Goal: Task Accomplishment & Management: Use online tool/utility

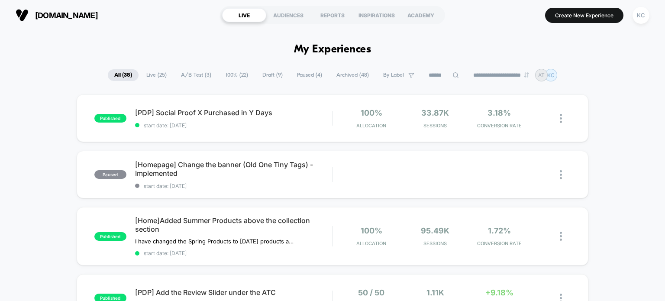
click at [219, 71] on span "100% ( 22 )" at bounding box center [237, 75] width 36 height 12
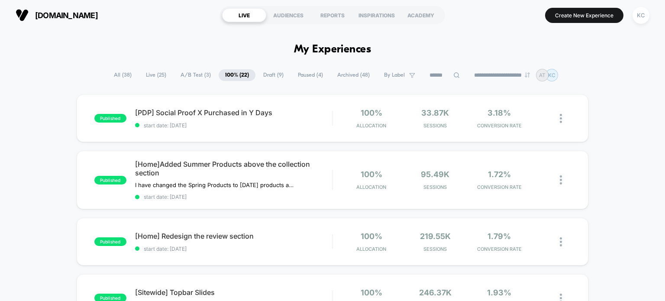
click at [444, 78] on input at bounding box center [444, 75] width 43 height 10
type input "****"
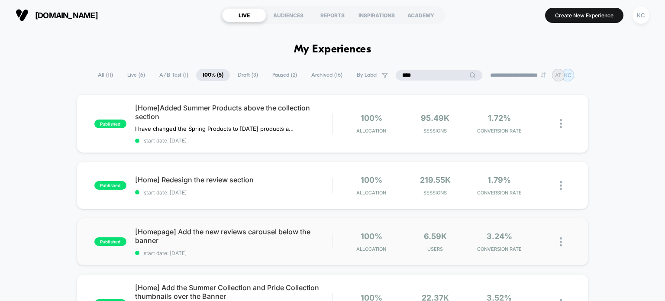
click at [296, 259] on div "published [Homepage] Add the new reviews carousel below the banner start date: …" at bounding box center [333, 242] width 512 height 48
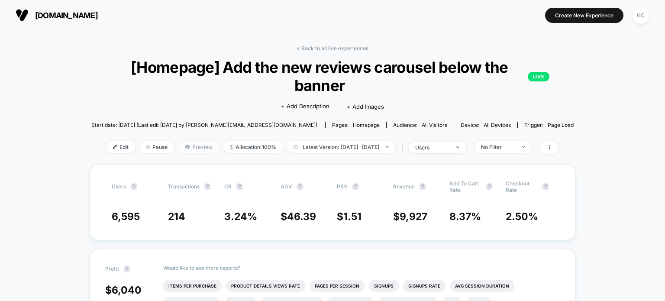
click at [196, 144] on span "Preview" at bounding box center [198, 147] width 41 height 12
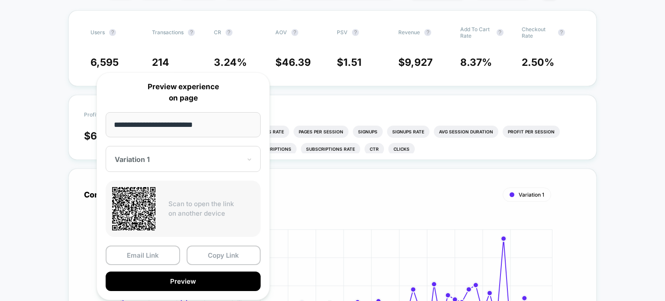
scroll to position [217, 0]
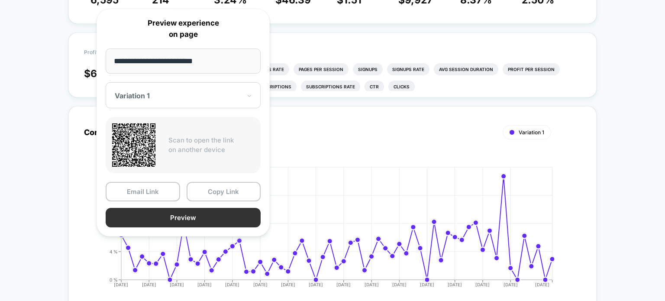
click at [208, 221] on button "Preview" at bounding box center [183, 217] width 155 height 19
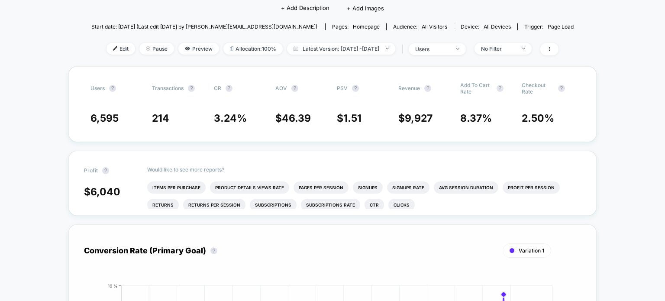
scroll to position [0, 0]
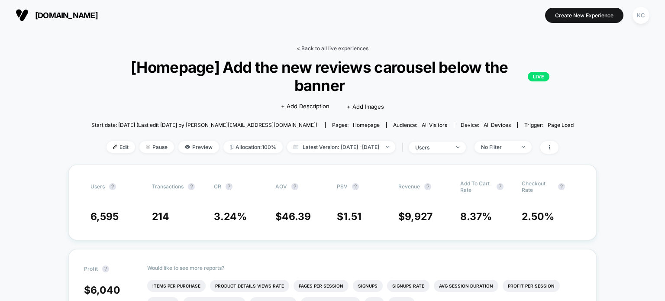
click at [320, 49] on link "< Back to all live experiences" at bounding box center [333, 48] width 72 height 6
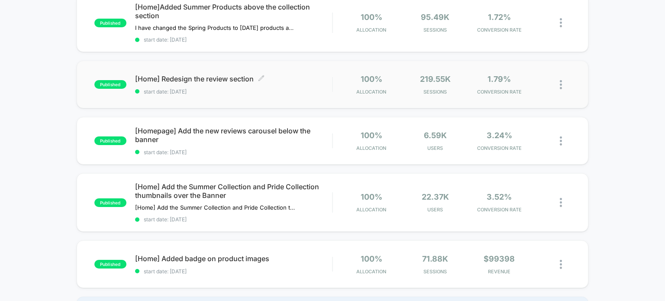
scroll to position [130, 0]
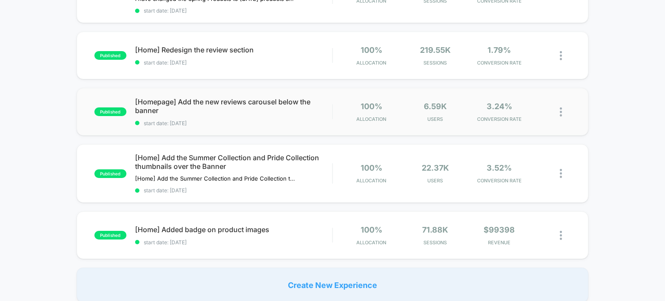
click at [321, 134] on div "published [Homepage] Add the new reviews carousel below the banner start date: …" at bounding box center [333, 112] width 512 height 48
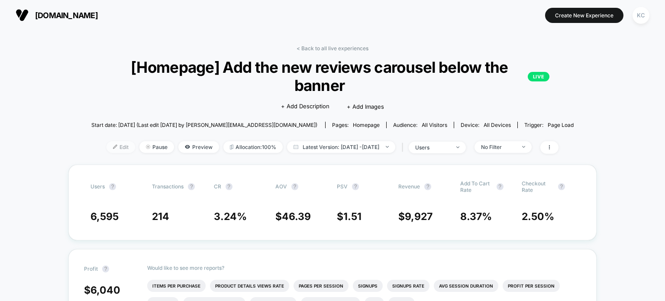
click at [117, 147] on div at bounding box center [118, 147] width 2 height 0
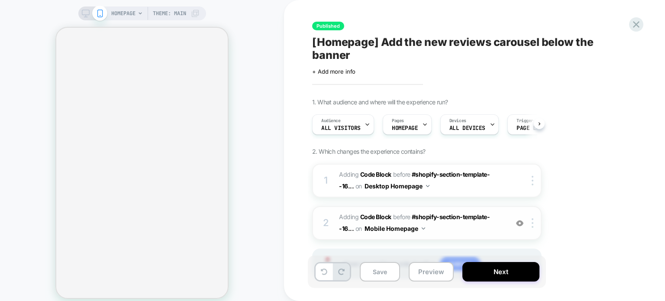
click at [460, 226] on span "Adding Code Block BEFORE #shopify-section-template--16... #shopify-section-temp…" at bounding box center [421, 222] width 165 height 23
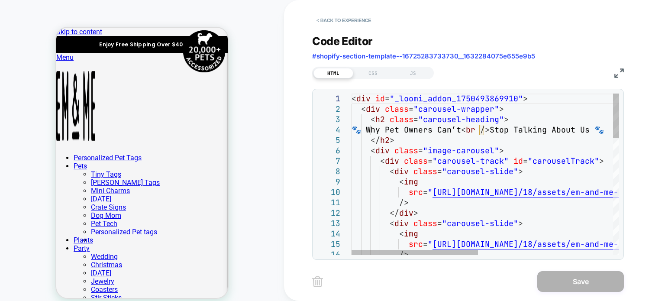
scroll to position [866, 0]
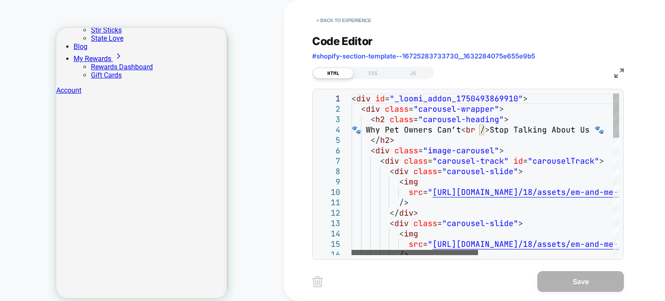
click at [352, 250] on div at bounding box center [415, 252] width 126 height 5
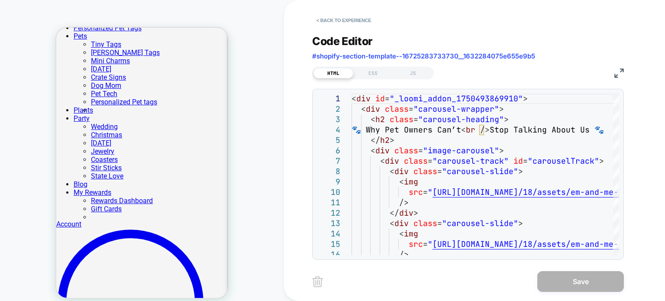
scroll to position [0, 0]
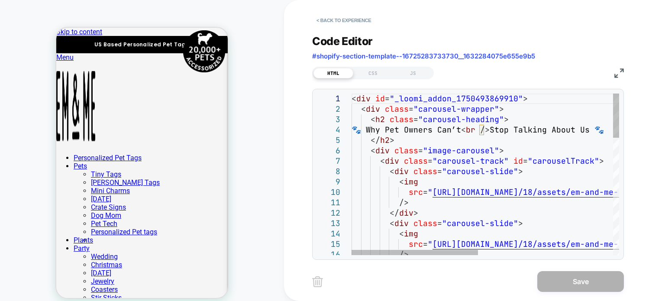
click at [327, 21] on button "< Back to experience" at bounding box center [343, 20] width 63 height 14
